Goal: Task Accomplishment & Management: Use online tool/utility

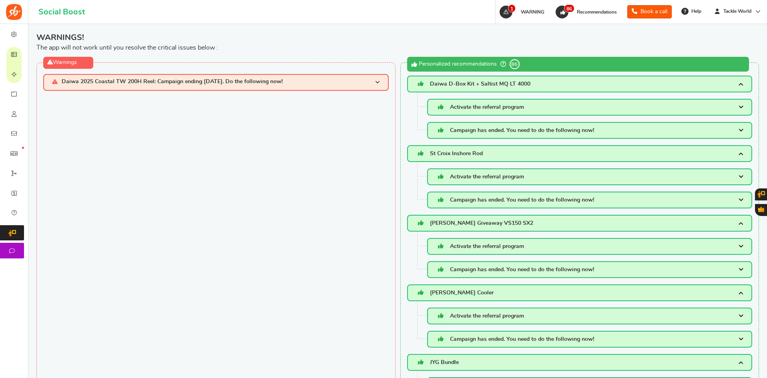
click at [0, 0] on span "Campaigns" at bounding box center [0, 0] width 0 height 0
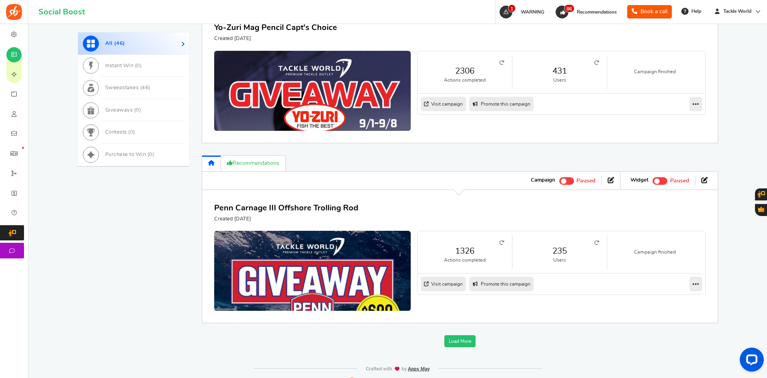
scroll to position [923, 0]
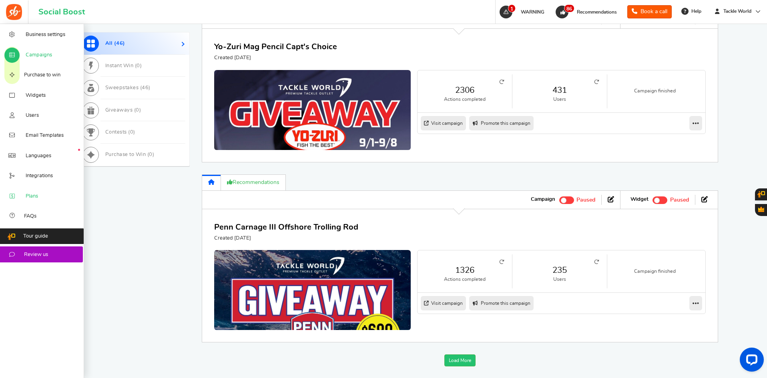
click at [32, 194] on span "Plans" at bounding box center [32, 196] width 12 height 7
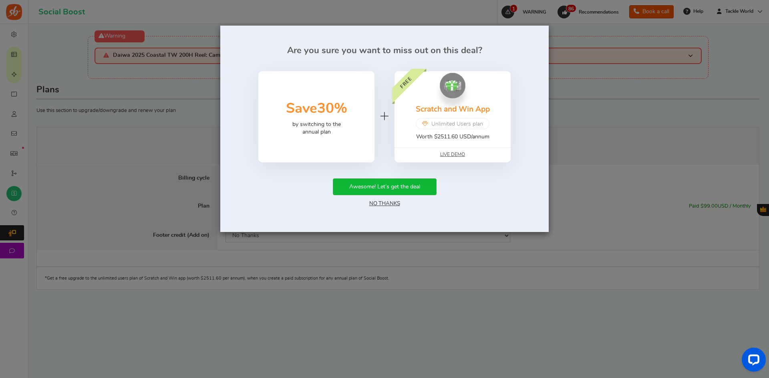
click at [390, 204] on link "No Thanks" at bounding box center [384, 204] width 31 height 6
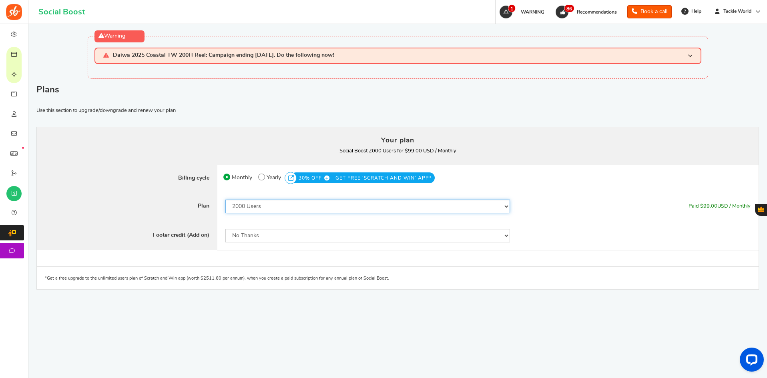
click at [482, 206] on select "50 Users 500 Users 2000 Users 5000 Users 10000 Users 15000 Users 25000 Users En…" at bounding box center [367, 207] width 285 height 14
select select "869"
click at [225, 200] on select "50 Users 500 Users 2000 Users 5000 Users 10000 Users 15000 Users 25000 Users En…" at bounding box center [367, 207] width 285 height 14
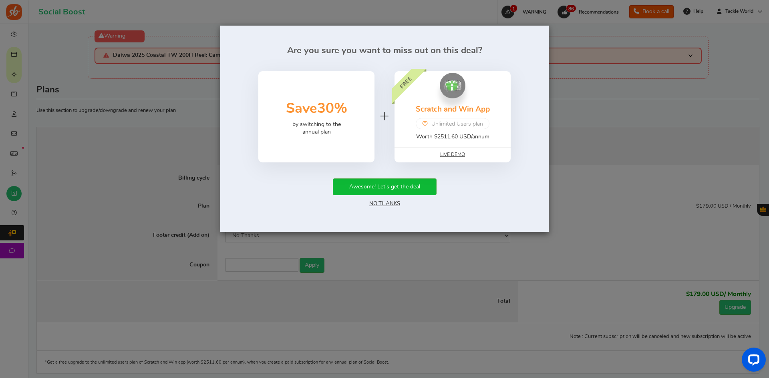
click at [381, 205] on link "No Thanks" at bounding box center [384, 204] width 31 height 6
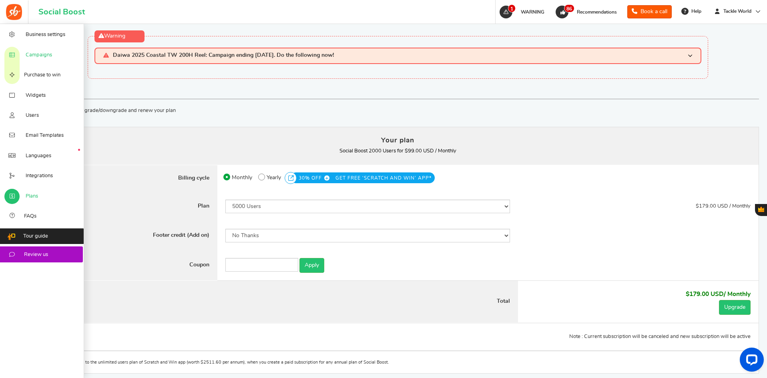
click at [38, 56] on span "Campaigns" at bounding box center [39, 55] width 26 height 7
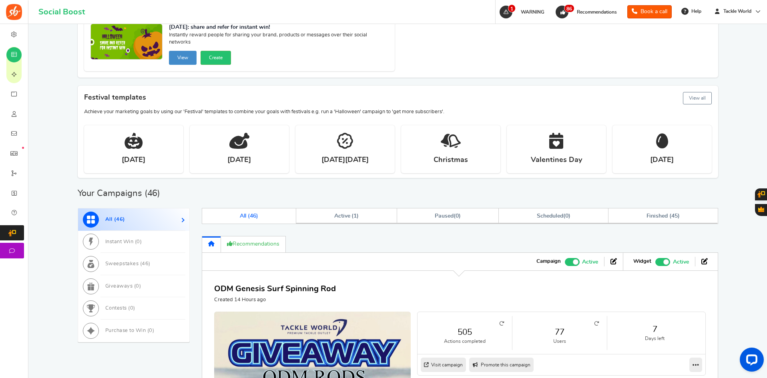
scroll to position [320, 0]
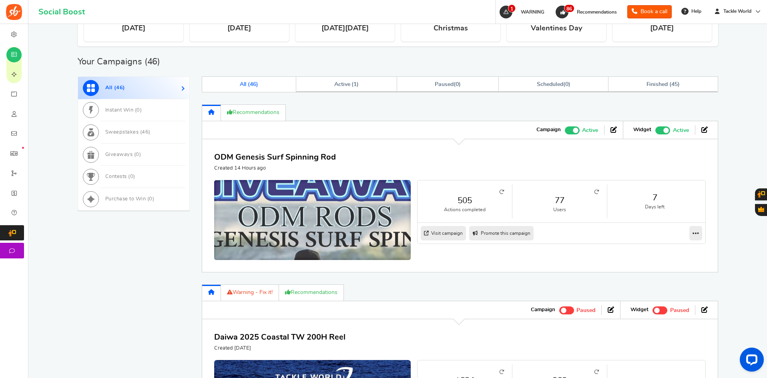
click at [301, 219] on img at bounding box center [312, 303] width 295 height 369
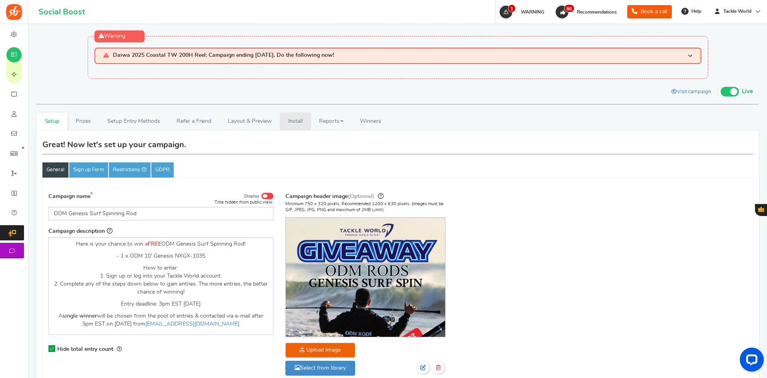
click at [294, 123] on link "Install" at bounding box center [295, 122] width 31 height 18
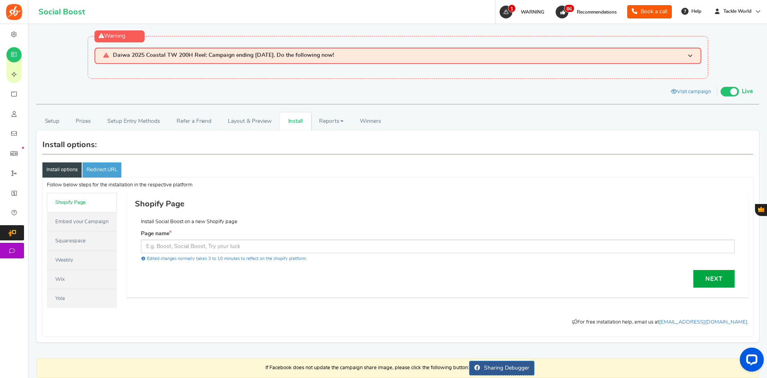
click at [81, 220] on link "Embed your Campaign" at bounding box center [82, 221] width 70 height 19
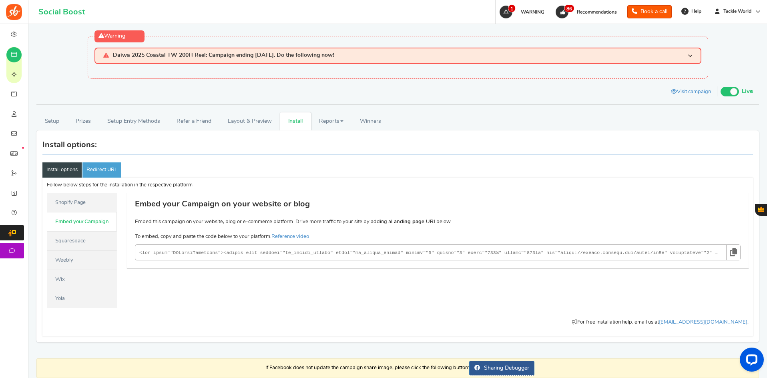
click at [67, 243] on link "Squarespace" at bounding box center [82, 240] width 70 height 19
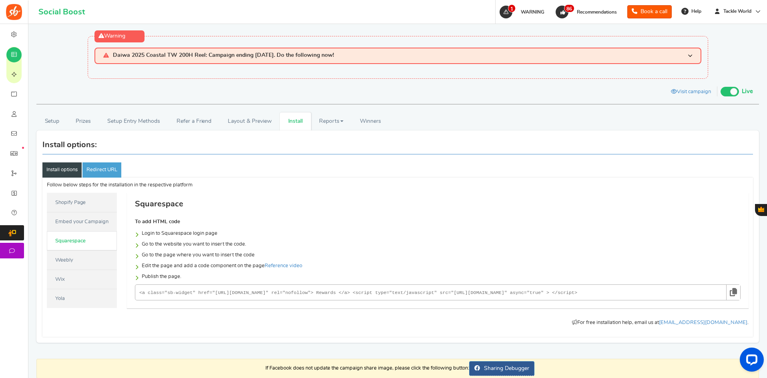
click at [85, 263] on link "Weebly" at bounding box center [82, 260] width 70 height 19
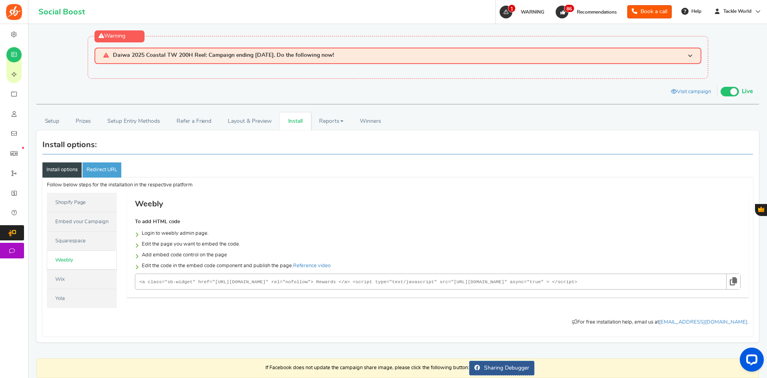
click at [75, 277] on link "Wix" at bounding box center [82, 279] width 70 height 19
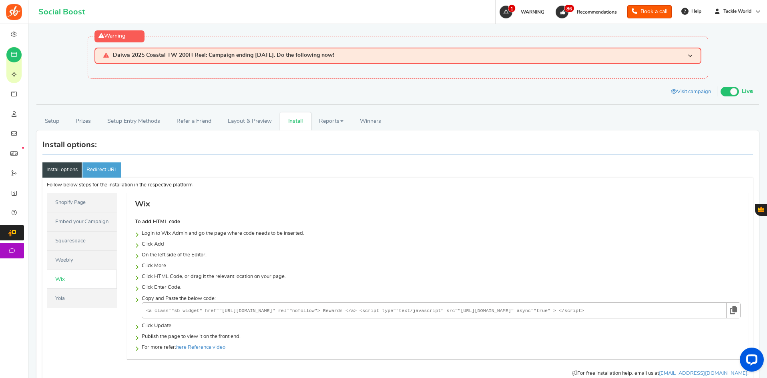
click at [71, 294] on link "Yola" at bounding box center [82, 298] width 70 height 19
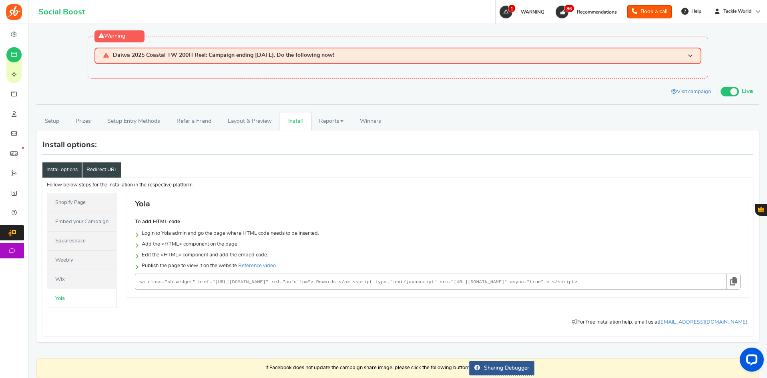
click at [103, 167] on link "Redirect URL" at bounding box center [101, 170] width 39 height 15
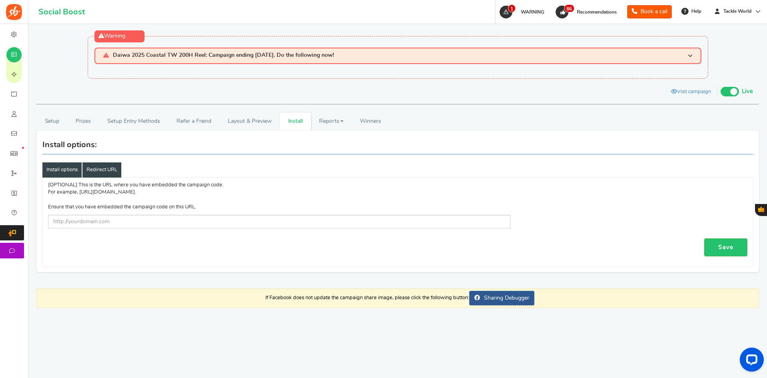
click at [59, 173] on link "Install options" at bounding box center [61, 170] width 39 height 15
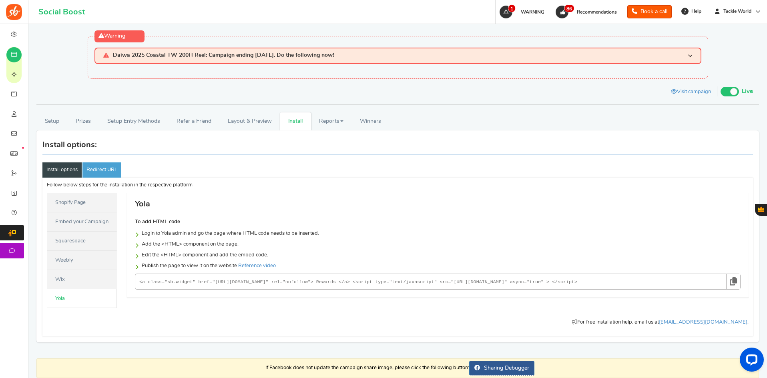
click at [61, 205] on link "Shopify Page" at bounding box center [82, 202] width 70 height 19
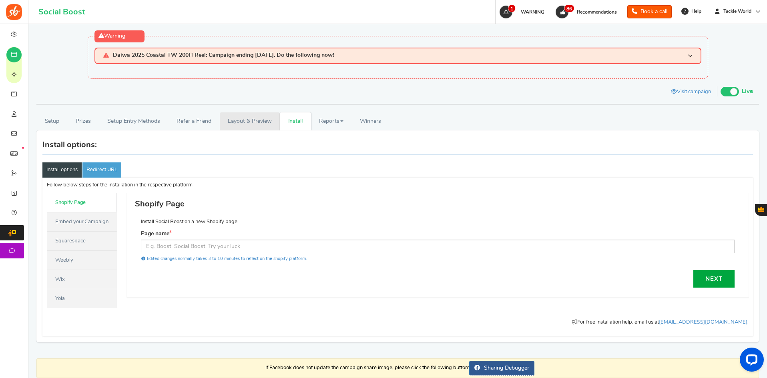
click at [254, 125] on link "Layout & Preview" at bounding box center [250, 122] width 60 height 18
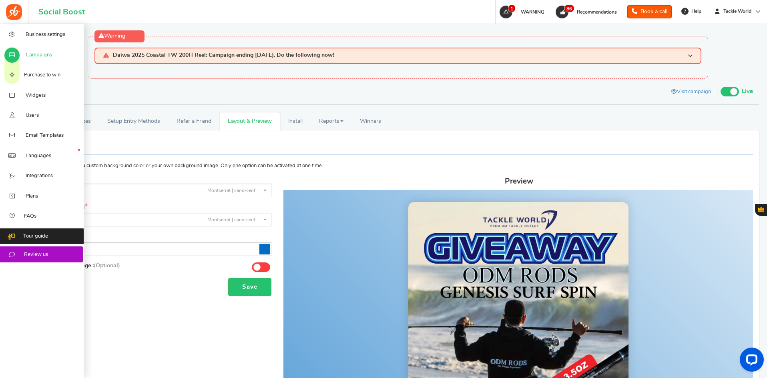
click at [41, 52] on span "Campaigns" at bounding box center [39, 55] width 26 height 7
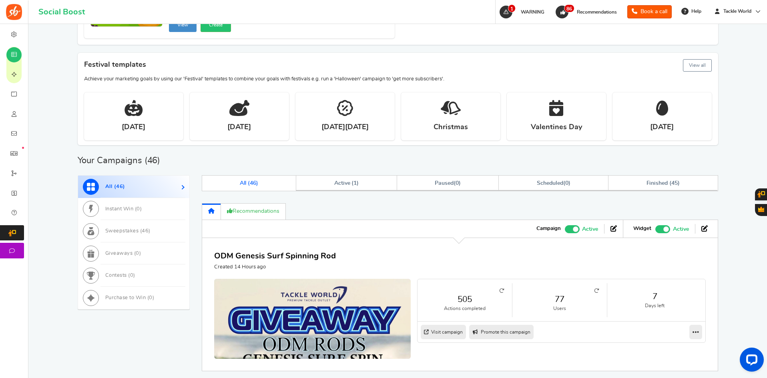
scroll to position [320, 0]
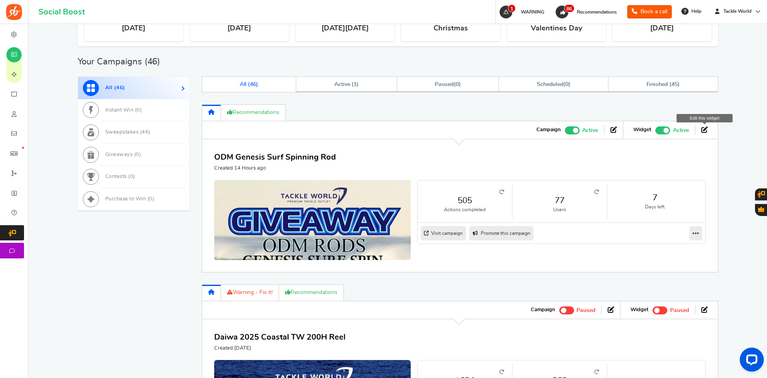
click at [703, 131] on icon at bounding box center [704, 130] width 6 height 6
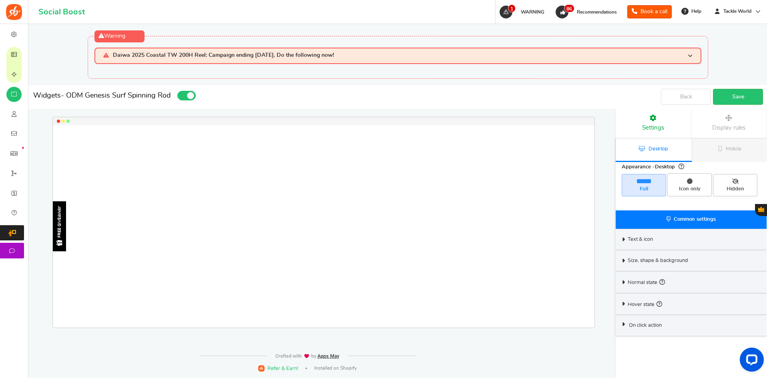
select select "left-side-drawer"
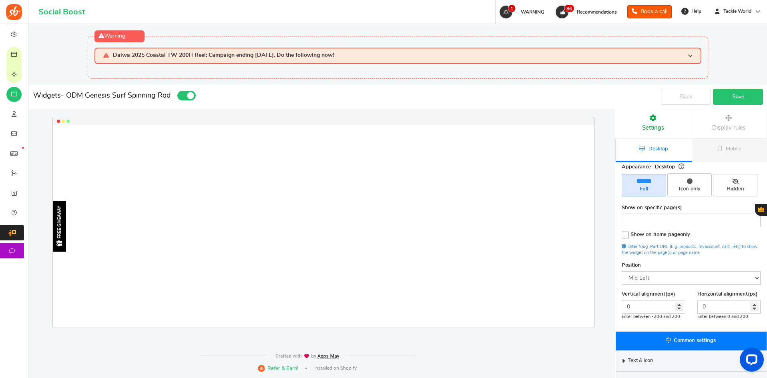
drag, startPoint x: 705, startPoint y: 115, endPoint x: 603, endPoint y: 262, distance: 179.3
click at [603, 262] on div "FREE GIVEAWAY Loading.. × To configure LightBox layout please Click here" at bounding box center [321, 258] width 587 height 298
click at [720, 145] on link "Mobile" at bounding box center [730, 151] width 76 height 24
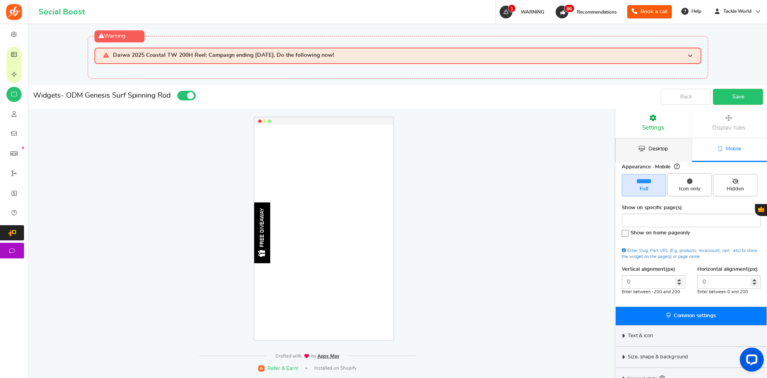
click at [661, 156] on link "Desktop" at bounding box center [654, 151] width 76 height 24
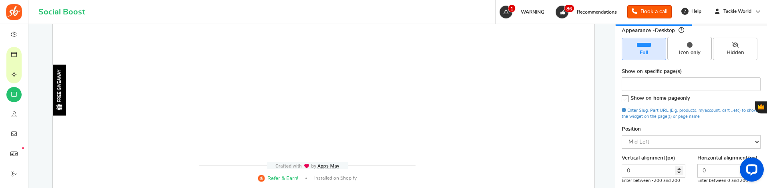
scroll to position [273, 0]
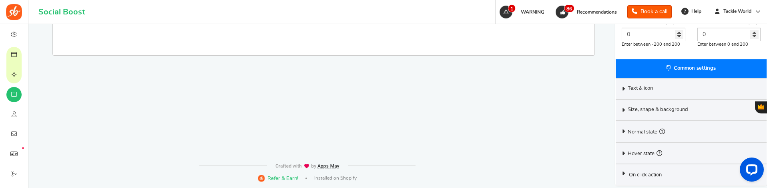
click at [662, 173] on span "On click action" at bounding box center [645, 174] width 33 height 7
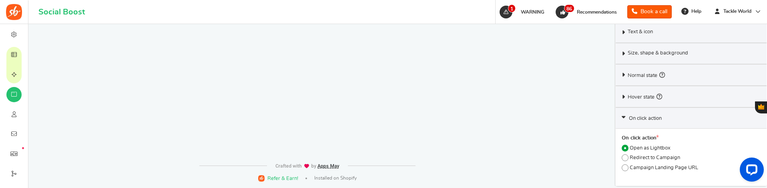
scroll to position [330, 0]
click at [635, 96] on span "Hover state" at bounding box center [645, 96] width 34 height 9
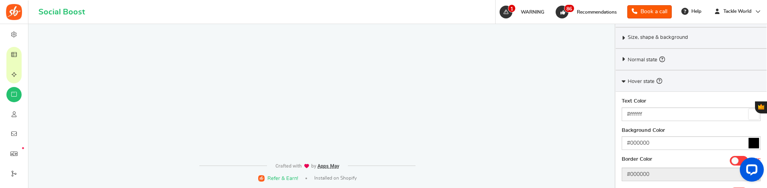
scroll to position [325, 0]
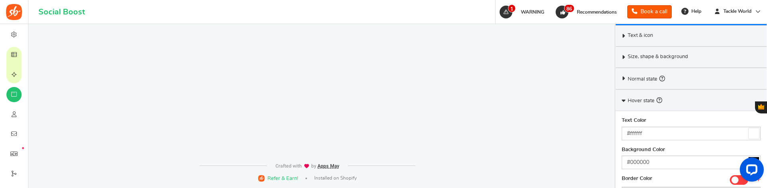
click at [633, 103] on span "Hover state" at bounding box center [645, 100] width 34 height 9
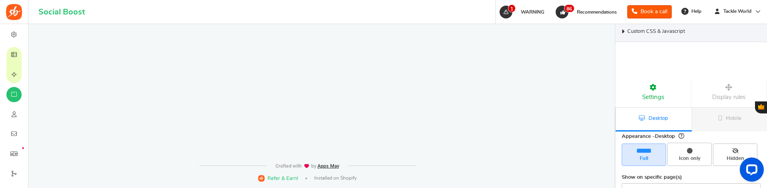
scroll to position [1578, 0]
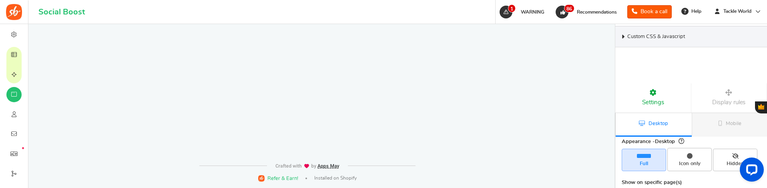
click at [634, 33] on span "Custom CSS & Javascript" at bounding box center [656, 36] width 58 height 7
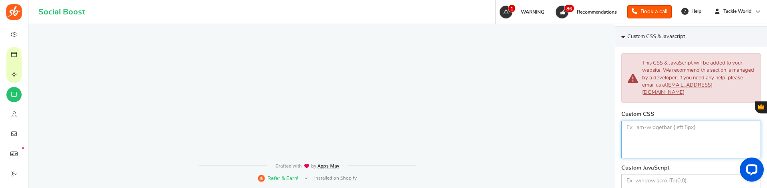
click at [667, 123] on textarea at bounding box center [691, 140] width 140 height 38
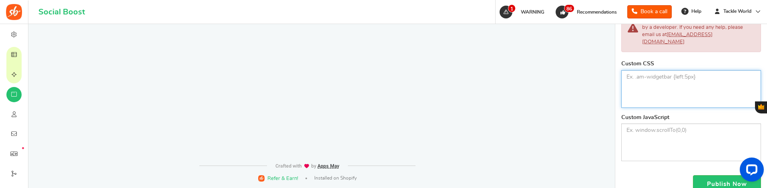
scroll to position [1658, 0]
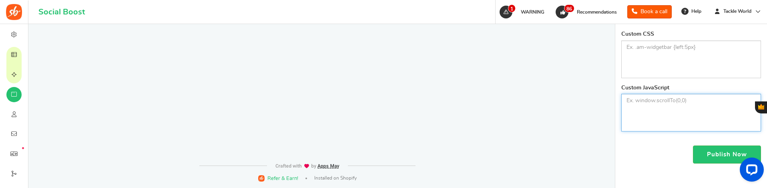
click at [659, 99] on textarea at bounding box center [691, 113] width 140 height 38
click at [648, 96] on textarea at bounding box center [691, 113] width 140 height 38
paste textarea "setTimeout(function() { iFrameResize({ checkOrigin : false, messageCallback : f…"
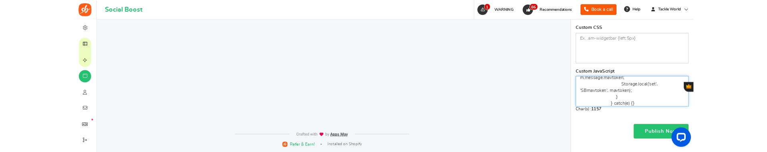
scroll to position [160, 0]
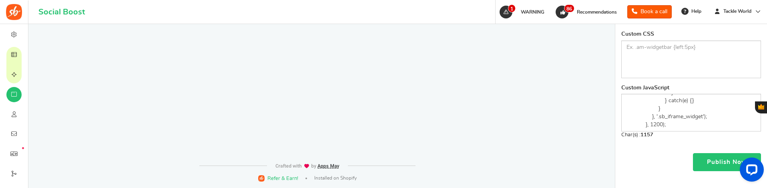
click at [725, 153] on link "Publish Now" at bounding box center [727, 162] width 68 height 18
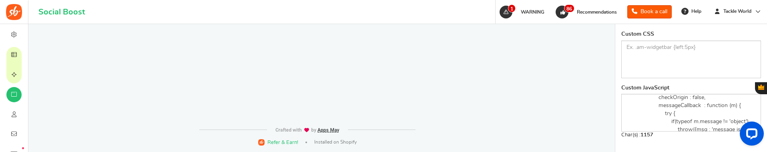
scroll to position [0, 0]
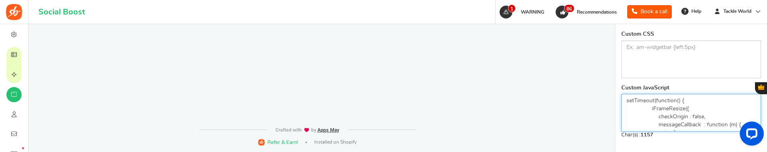
click at [702, 94] on textarea "setTimeout(function() { iFrameResize({ checkOrigin : false, messageCallback : f…" at bounding box center [691, 113] width 140 height 38
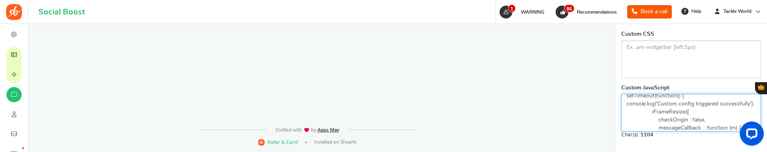
click at [651, 94] on textarea "setTimeout(function() { console.log('Custom config triggered successfully'); iF…" at bounding box center [691, 113] width 140 height 38
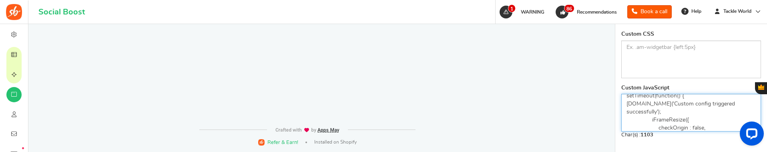
click at [730, 94] on textarea "setTimeout(function() { [DOMAIN_NAME]('Custom config triggered successfully'); …" at bounding box center [691, 113] width 140 height 38
drag, startPoint x: 660, startPoint y: 98, endPoint x: 626, endPoint y: 90, distance: 35.1
click at [626, 94] on textarea "setTimeout(function() { [DOMAIN_NAME]('Custom config triggered successfully'); …" at bounding box center [691, 113] width 140 height 38
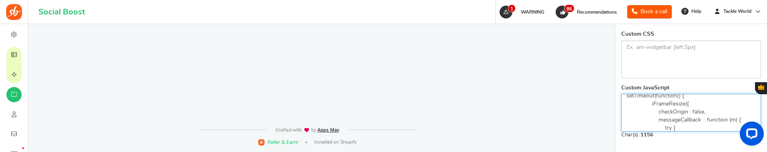
scroll to position [0, 0]
type textarea "setTimeout(function() { iFrameResize({ checkOrigin : false, messageCallback : f…"
